Goal: Check status: Check status

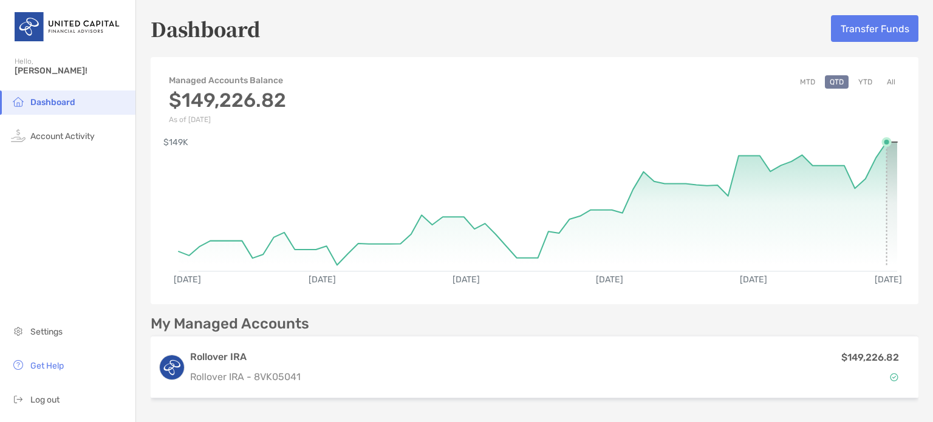
click at [883, 141] on circle at bounding box center [886, 141] width 7 height 7
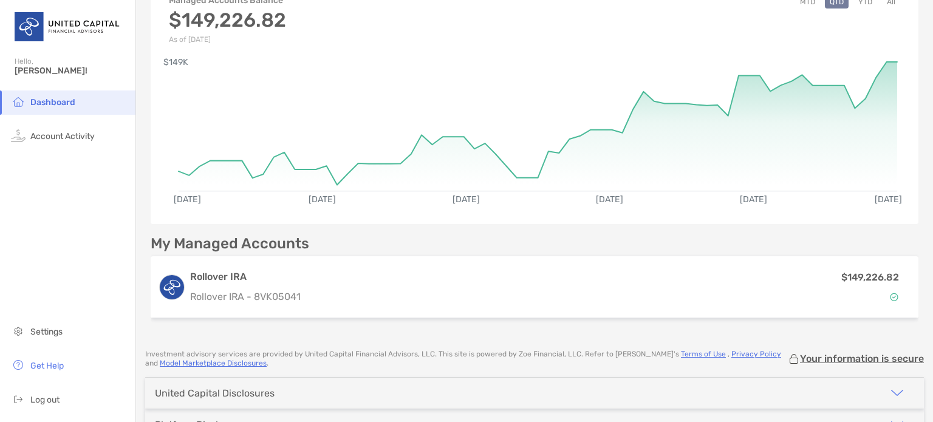
scroll to position [85, 0]
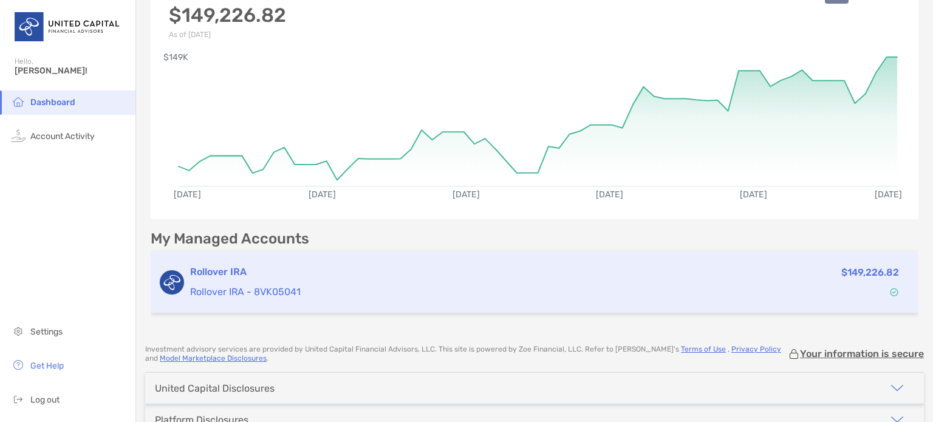
click at [427, 284] on p "Rollover IRA - 8VK05041" at bounding box center [430, 291] width 480 height 15
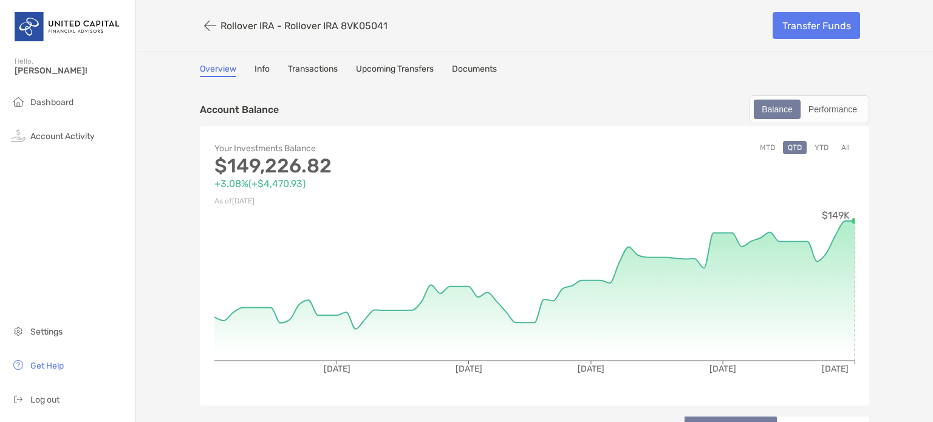
click at [817, 148] on button "YTD" at bounding box center [821, 147] width 24 height 13
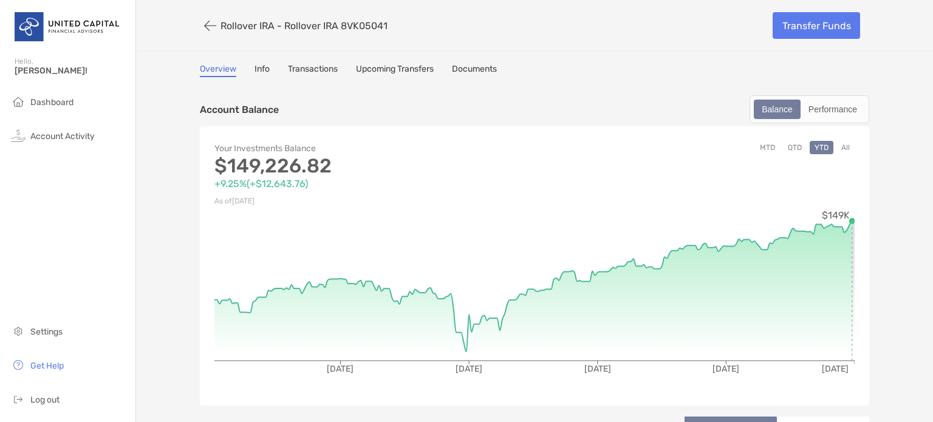
click at [852, 221] on icon at bounding box center [853, 221] width 2 height 0
drag, startPoint x: 848, startPoint y: 219, endPoint x: 913, endPoint y: 240, distance: 68.6
click at [840, 143] on button "All" at bounding box center [845, 147] width 18 height 13
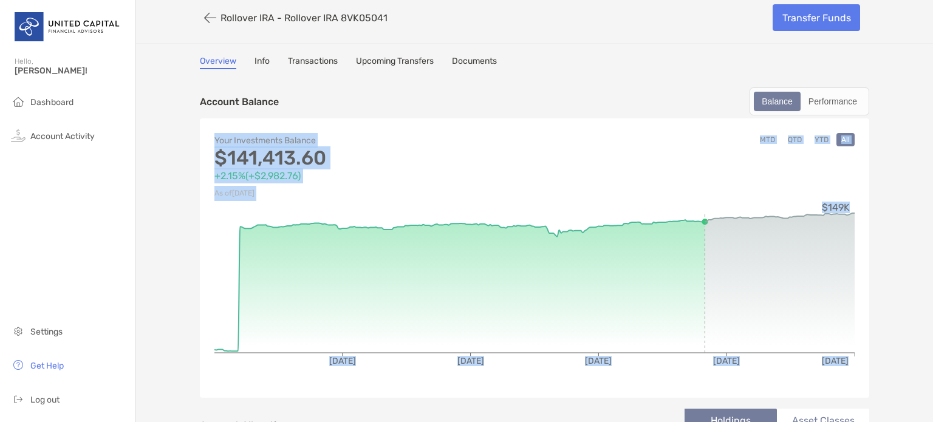
scroll to position [15, 0]
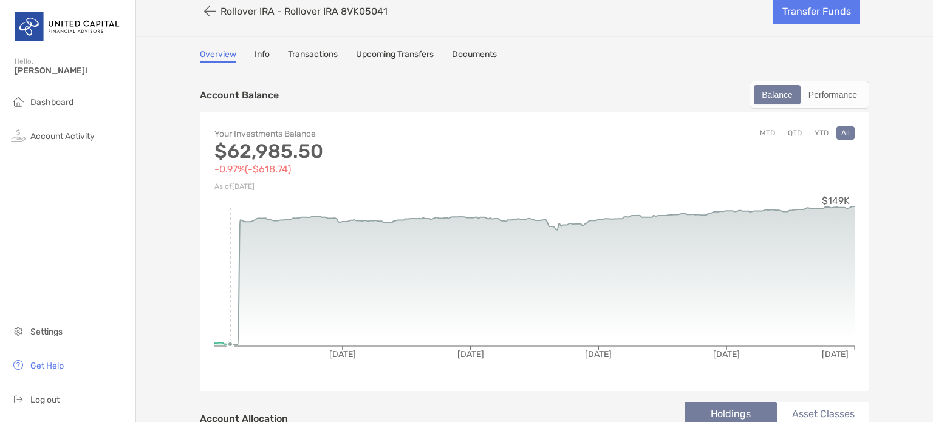
click at [228, 344] on circle at bounding box center [230, 344] width 5 height 5
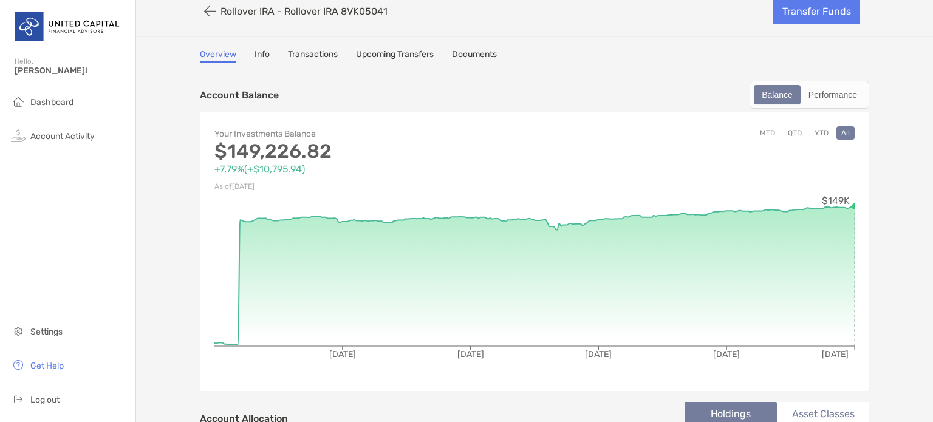
click at [849, 206] on icon at bounding box center [534, 275] width 640 height 138
click at [816, 131] on button "YTD" at bounding box center [821, 132] width 24 height 13
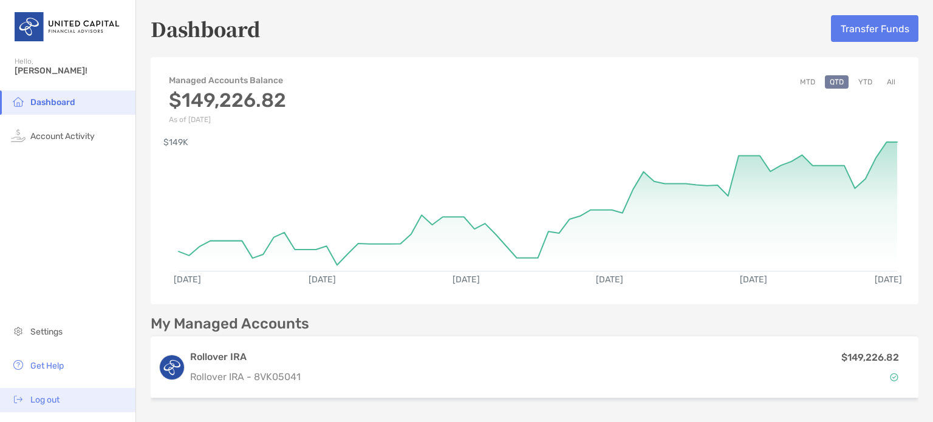
click at [41, 399] on span "Log out" at bounding box center [44, 400] width 29 height 10
